Goal: Find specific page/section: Find specific page/section

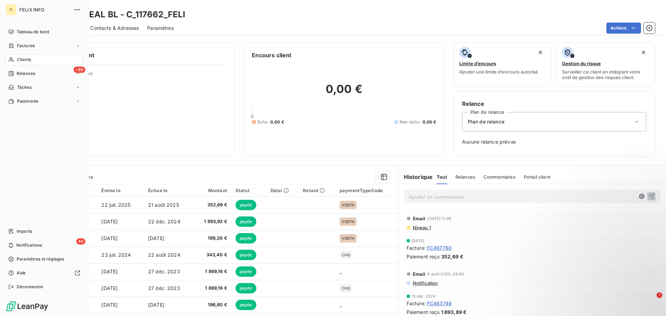
click at [15, 57] on div "Clients" at bounding box center [44, 59] width 77 height 11
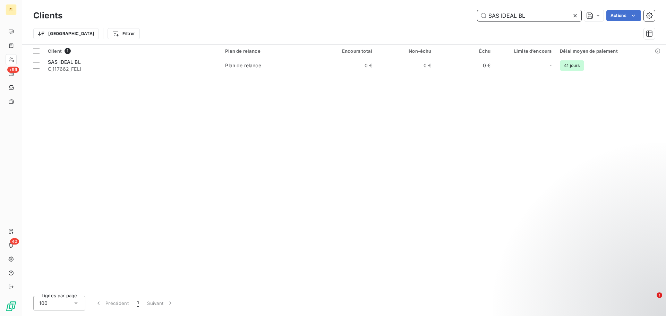
click at [542, 13] on input "SAS IDEAL BL" at bounding box center [529, 15] width 104 height 11
drag, startPoint x: 542, startPoint y: 14, endPoint x: 414, endPoint y: 17, distance: 127.6
click at [415, 17] on div "SAS IDEAL BL Actions" at bounding box center [363, 15] width 584 height 11
paste input "BF BRASSERIE"
type input "BF BRASSERIE"
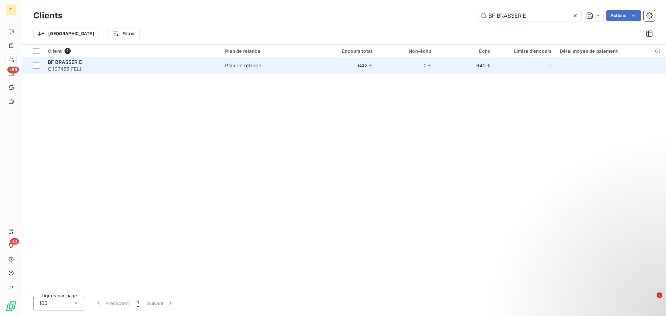
click at [187, 64] on div "BF BRASSERIE" at bounding box center [132, 62] width 169 height 7
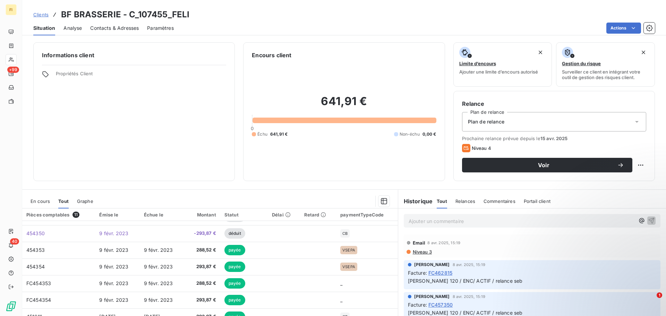
click at [466, 199] on span "Relances" at bounding box center [465, 201] width 20 height 6
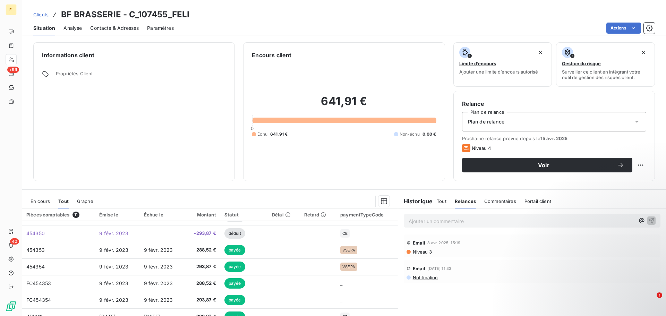
click at [485, 203] on span "Commentaires" at bounding box center [500, 201] width 32 height 6
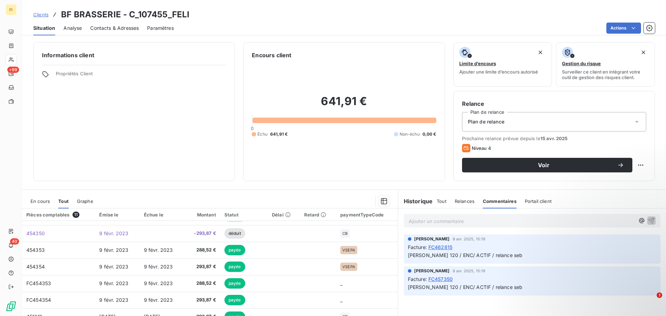
click at [518, 203] on div "Tout Relances Commentaires Portail client" at bounding box center [493, 201] width 115 height 15
click at [527, 201] on span "Portail client" at bounding box center [538, 201] width 27 height 6
